Goal: Information Seeking & Learning: Learn about a topic

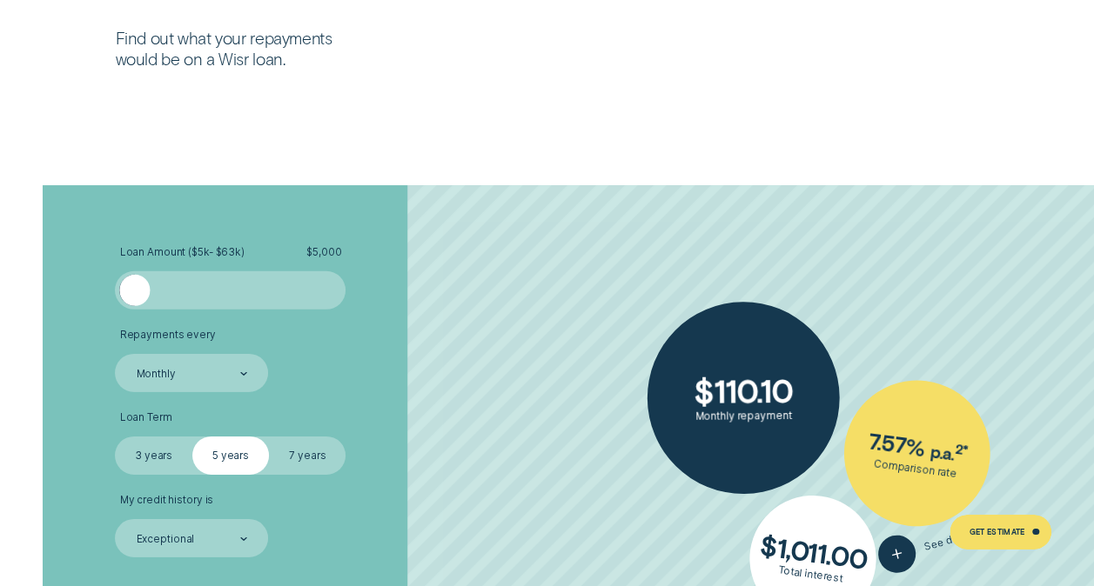
scroll to position [2536, 0]
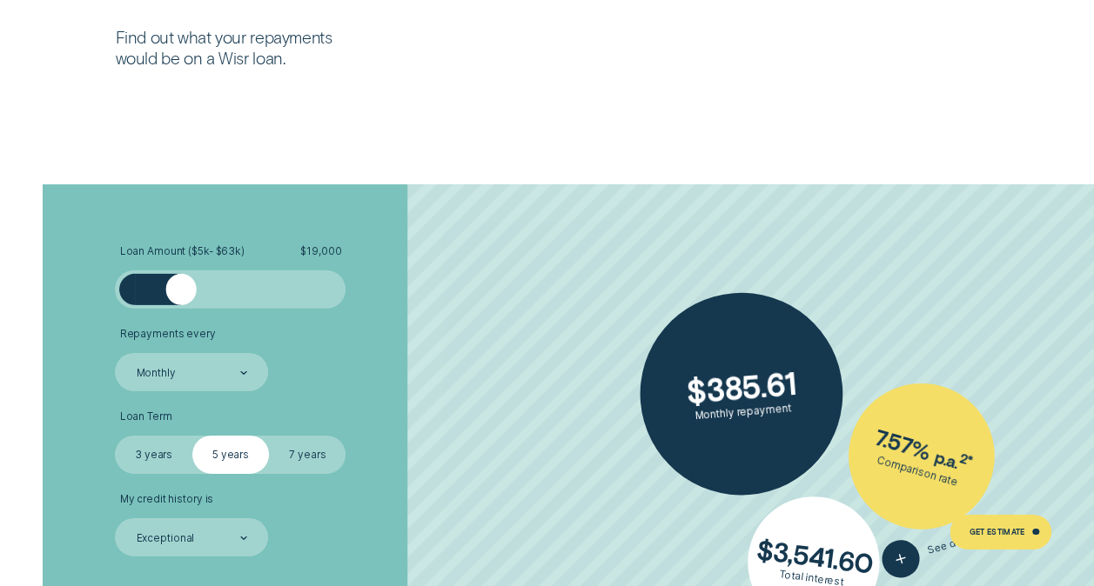
drag, startPoint x: 134, startPoint y: 295, endPoint x: 180, endPoint y: 296, distance: 46.1
click at [180, 296] on div at bounding box center [180, 289] width 30 height 30
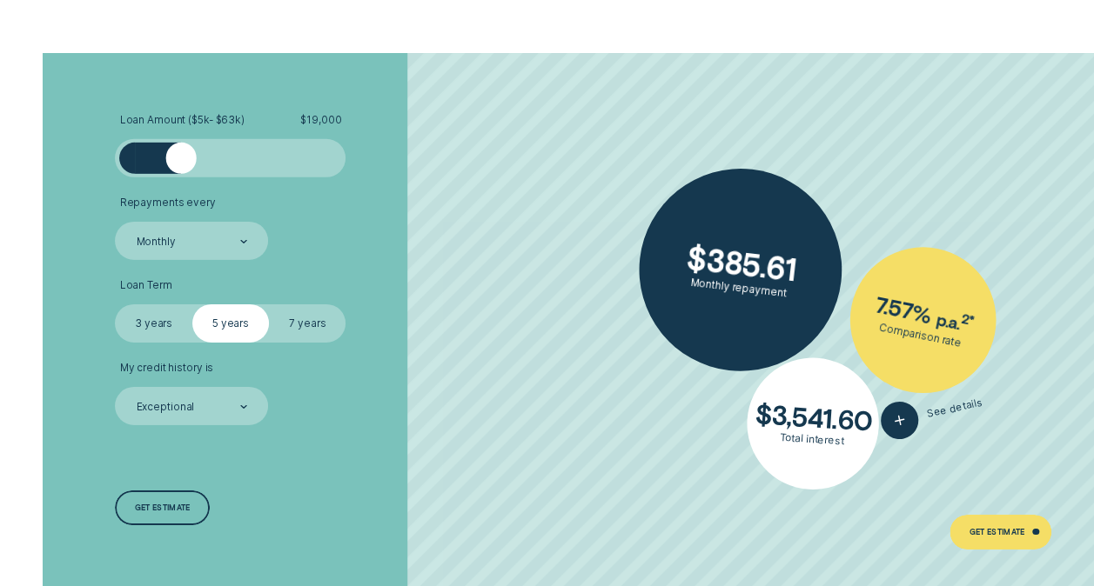
scroll to position [2668, 0]
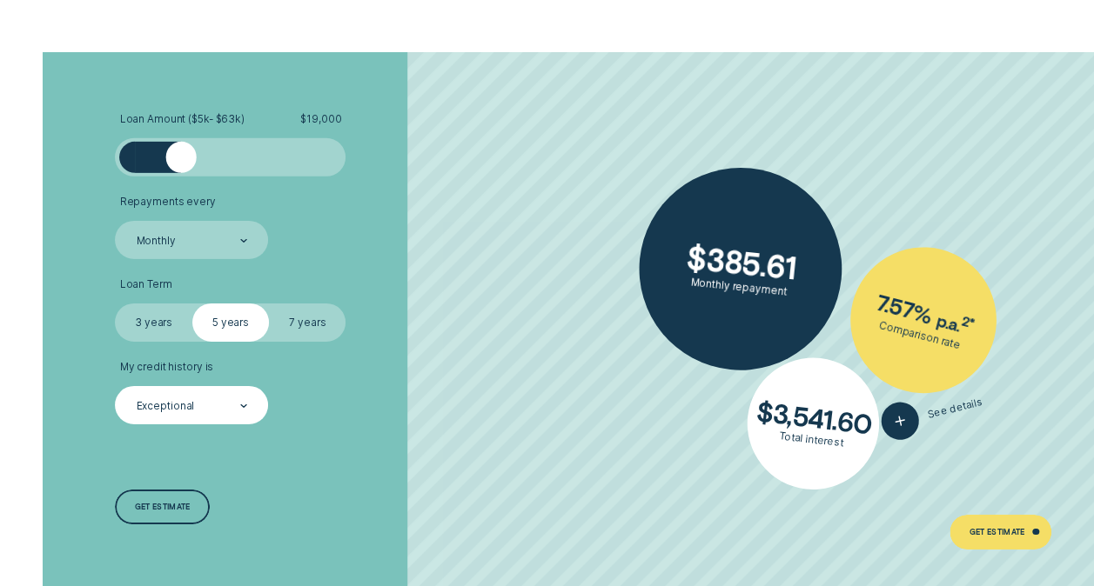
click at [250, 395] on div "Exceptional" at bounding box center [191, 405] width 153 height 38
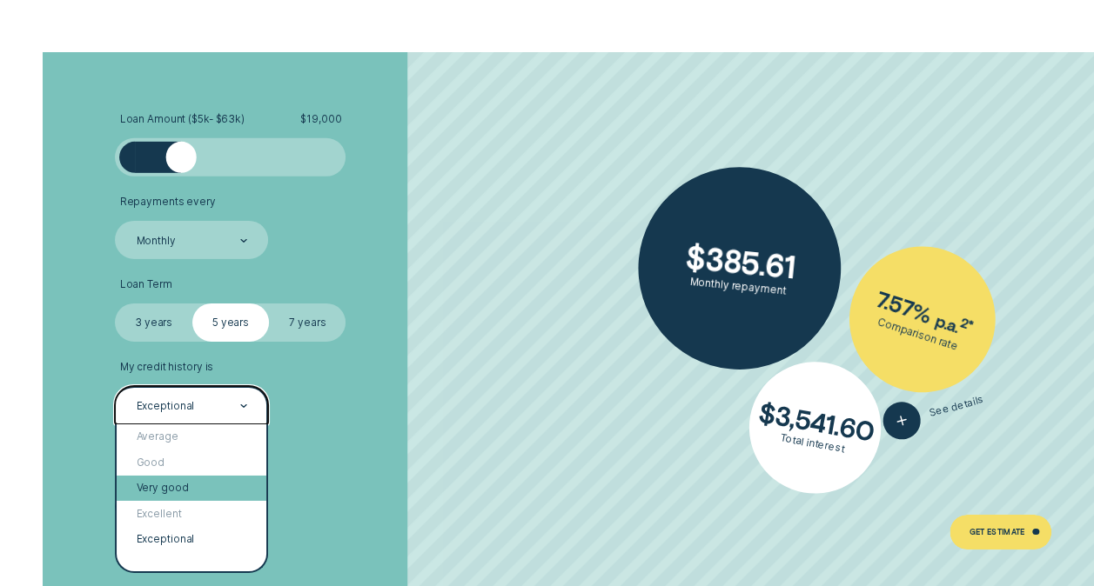
click at [217, 486] on div "Very good" at bounding box center [192, 488] width 150 height 25
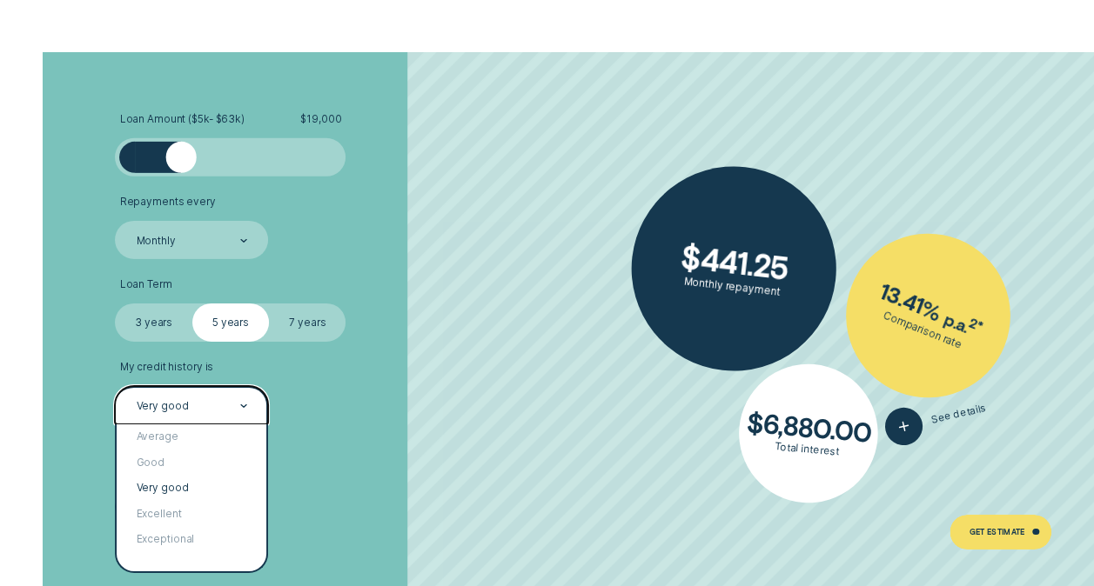
click at [231, 405] on div "Very good" at bounding box center [191, 405] width 113 height 15
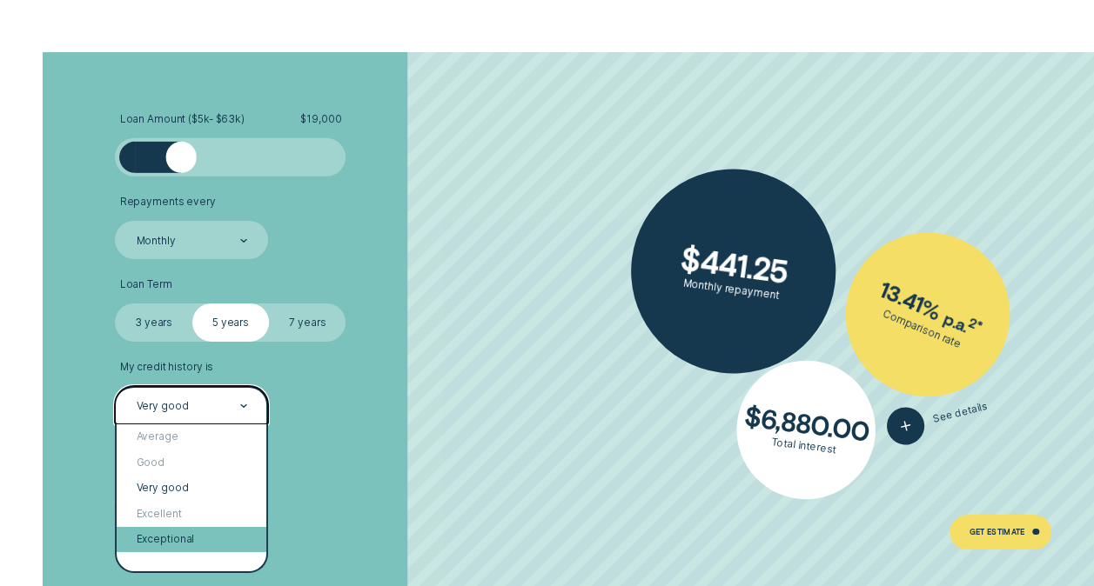
click at [195, 534] on div "Exceptional" at bounding box center [192, 539] width 150 height 25
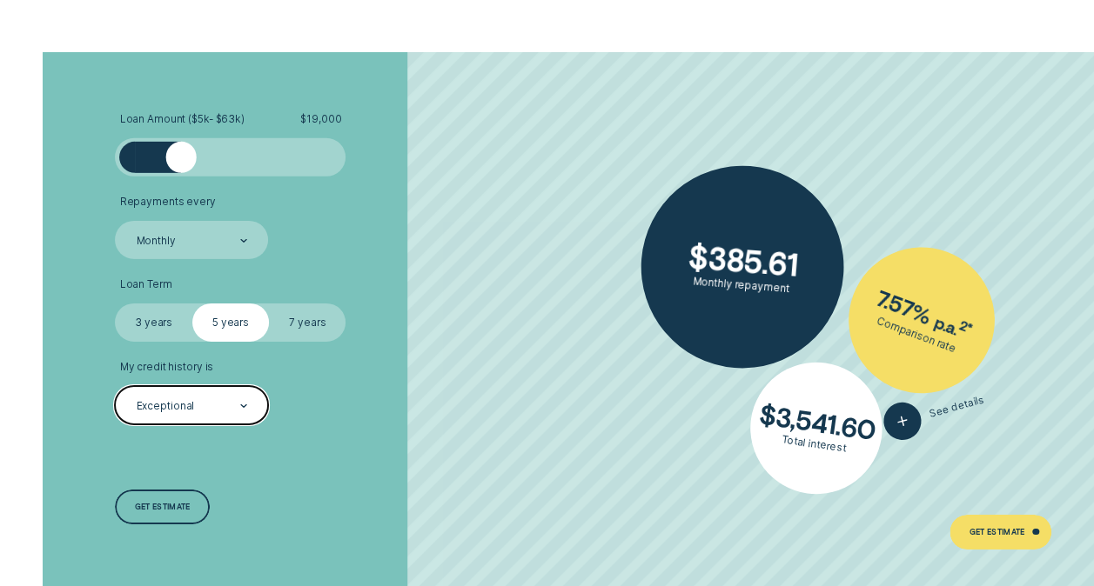
click at [240, 405] on icon at bounding box center [243, 406] width 7 height 3
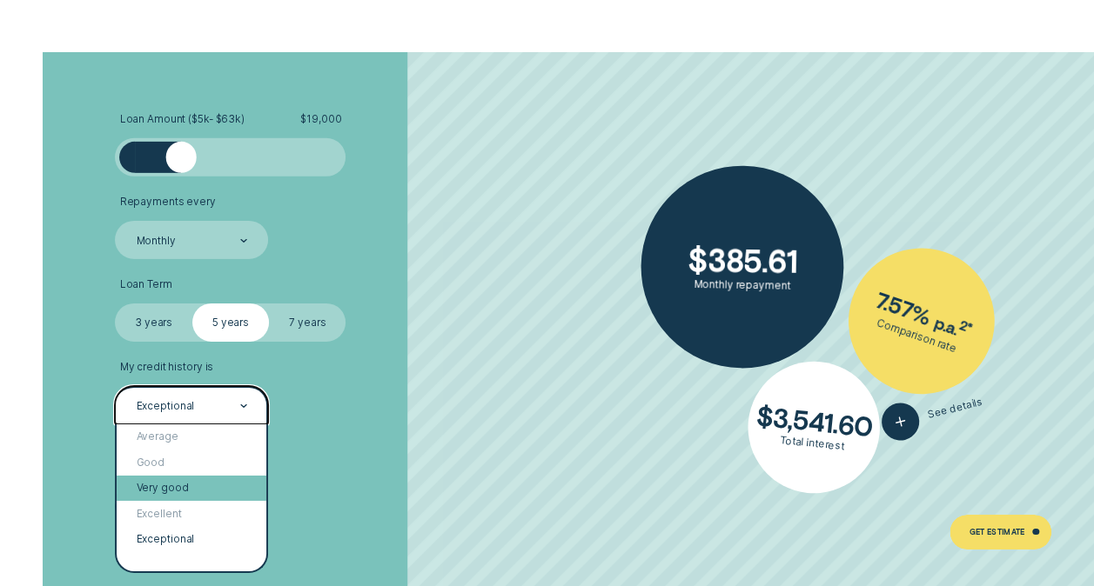
click at [195, 487] on div "Very good" at bounding box center [192, 488] width 150 height 25
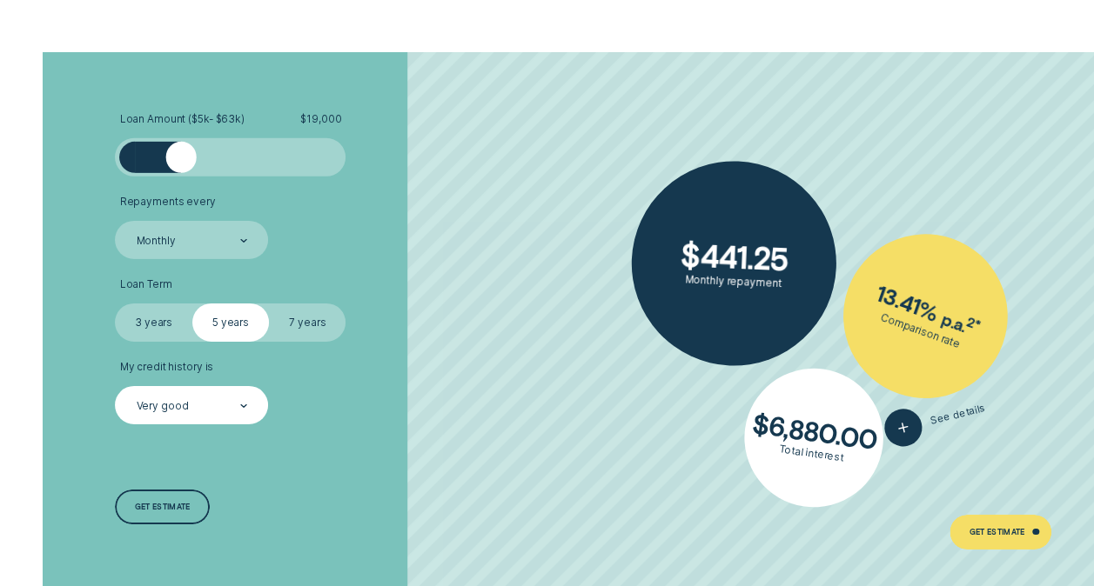
click at [390, 367] on li "My credit history is Very good" at bounding box center [291, 393] width 352 height 64
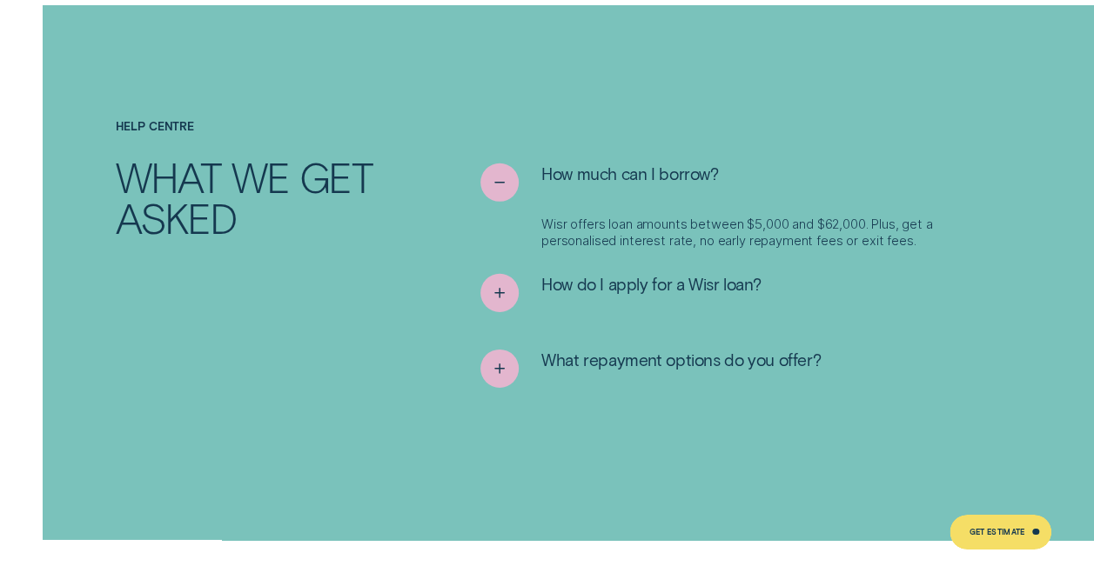
scroll to position [5858, 0]
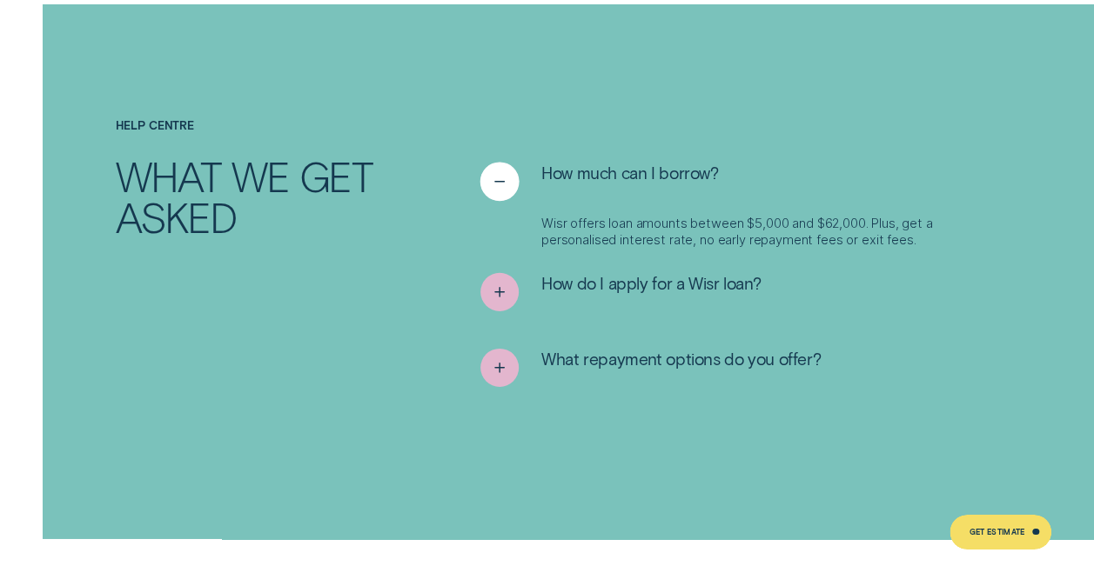
click at [492, 176] on icon "See less" at bounding box center [500, 182] width 20 height 27
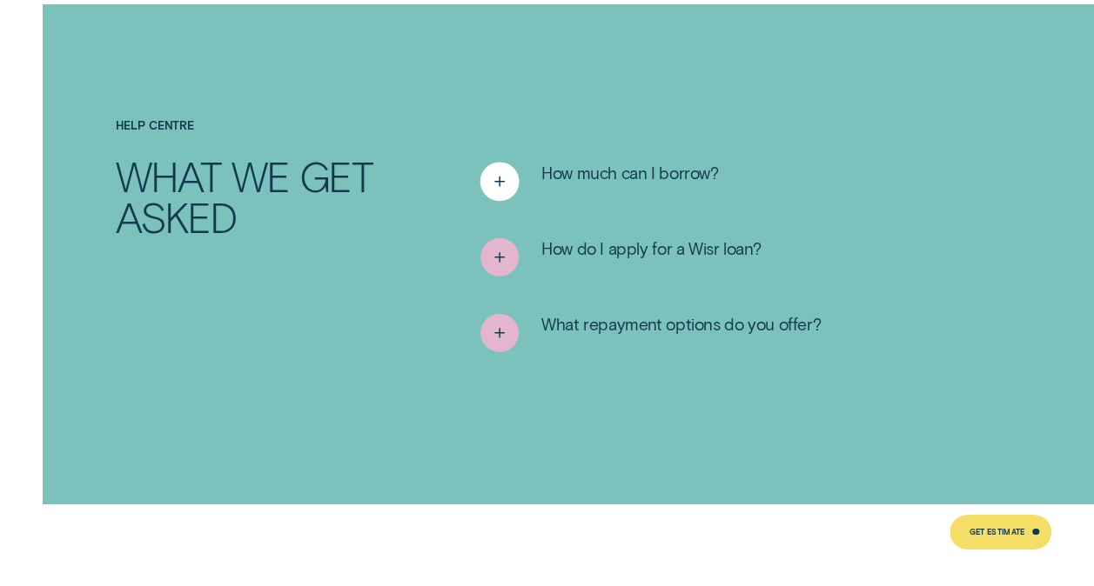
click at [492, 176] on icon "See more" at bounding box center [500, 182] width 20 height 27
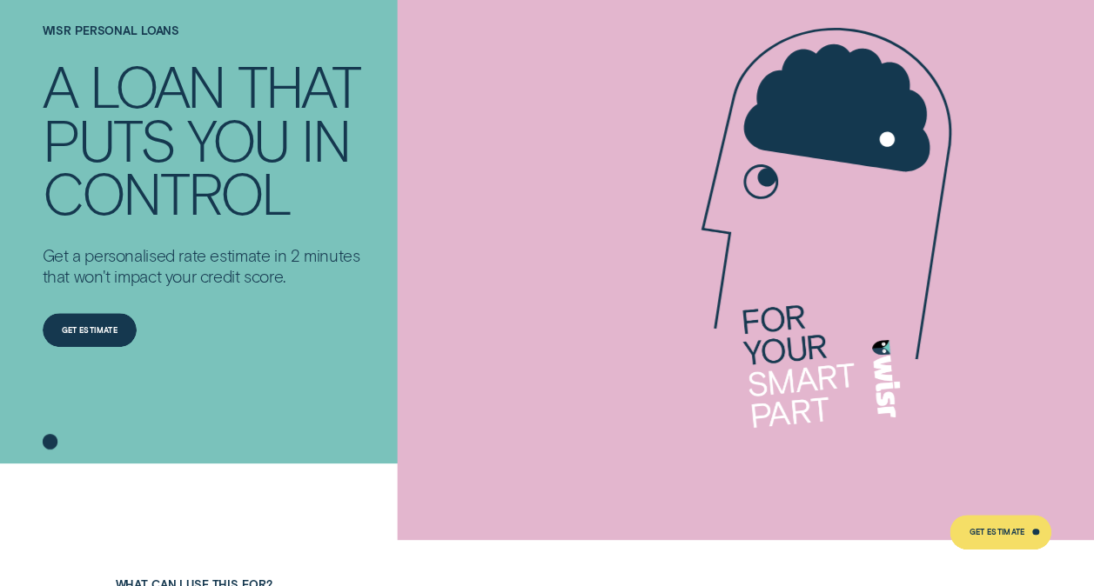
scroll to position [0, 0]
